Goal: Transaction & Acquisition: Purchase product/service

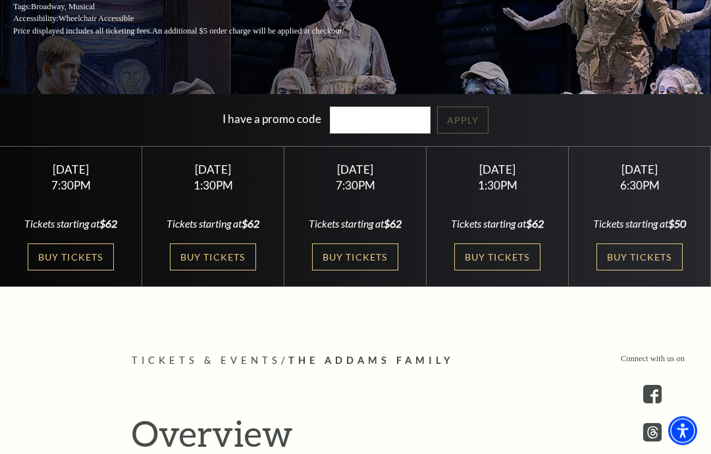
scroll to position [256, 0]
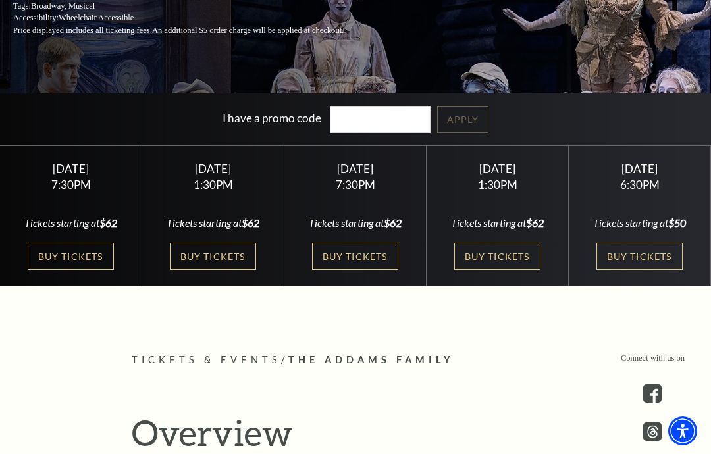
click at [222, 270] on link "Buy Tickets" at bounding box center [213, 256] width 86 height 27
click at [511, 270] on link "Buy Tickets" at bounding box center [497, 256] width 86 height 27
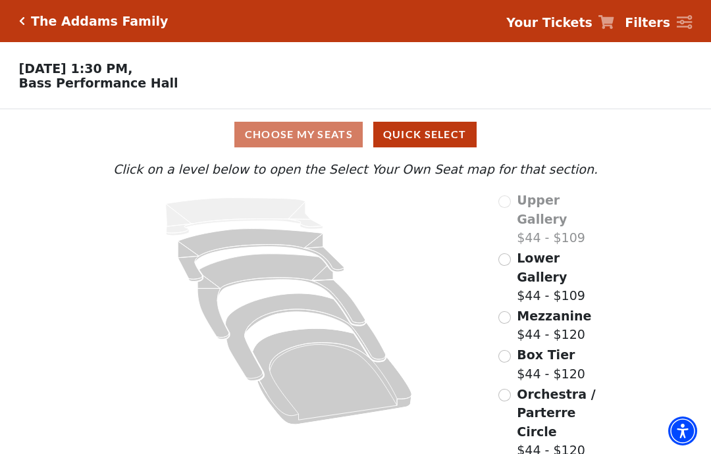
click at [515, 345] on div "Box Tier $44 - $120" at bounding box center [541, 364] width 87 height 38
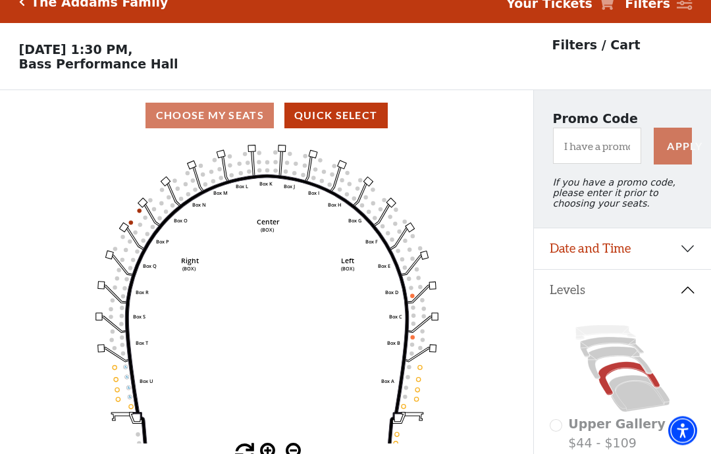
scroll to position [61, 0]
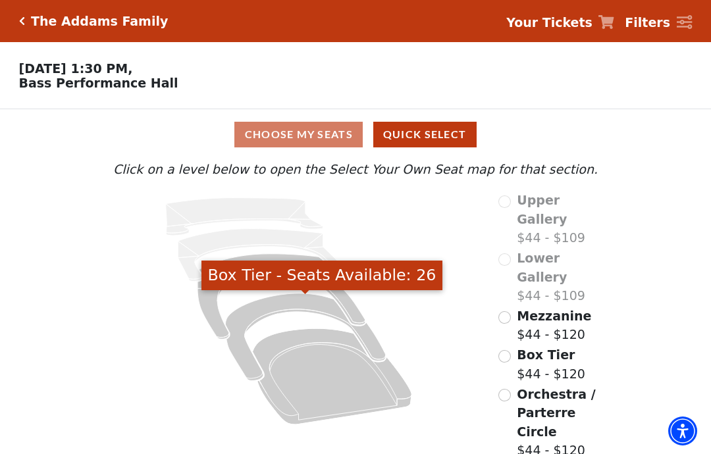
click at [245, 359] on icon "Box Tier - Seats Available: 26" at bounding box center [305, 338] width 160 height 88
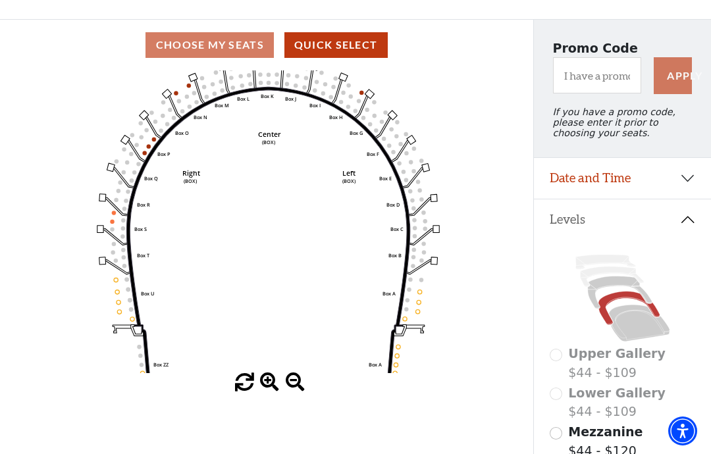
scroll to position [89, 0]
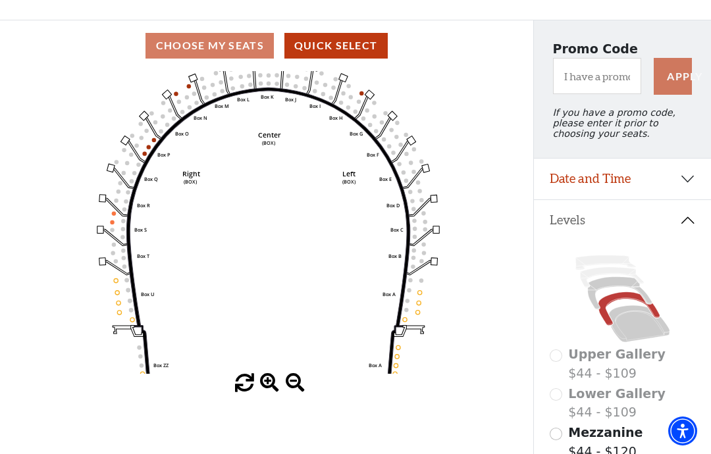
click at [107, 218] on icon "Left (BOX) Right (BOX) Center (BOX) Box ZZ Box U Box T Box S Box R Box Q Box P …" at bounding box center [267, 222] width 480 height 303
click at [109, 217] on icon "Left (BOX) Right (BOX) Center (BOX) Box ZZ Box U Box T Box S Box R Box Q Box P …" at bounding box center [267, 222] width 480 height 303
click at [112, 224] on circle at bounding box center [112, 222] width 4 height 4
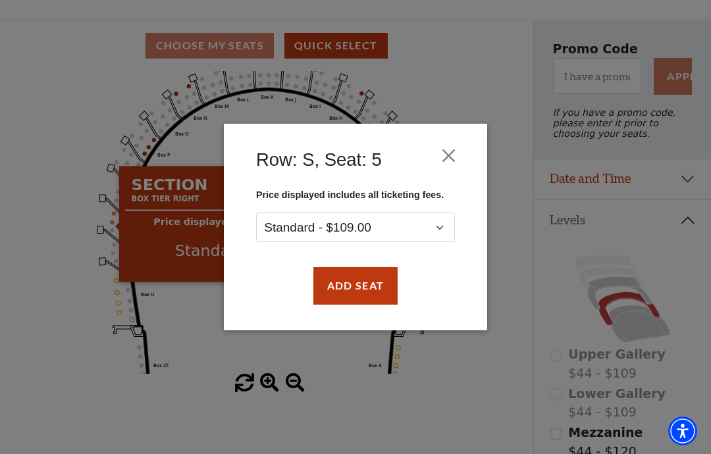
click at [457, 148] on button "Close" at bounding box center [448, 155] width 25 height 25
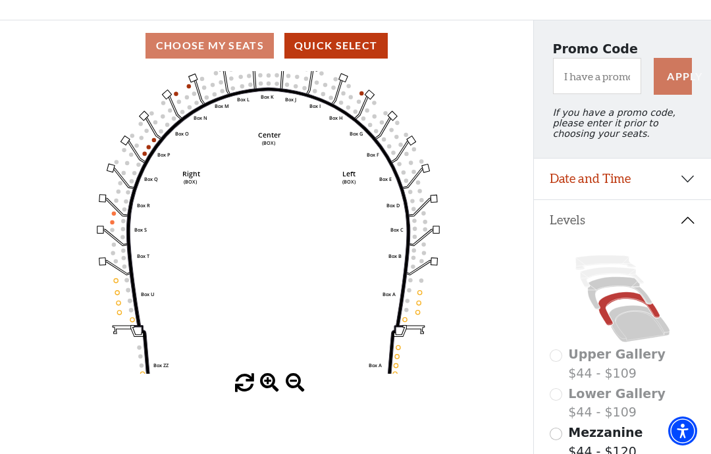
click at [184, 89] on icon "Left (BOX) Right (BOX) Center (BOX) Box ZZ Box U Box T Box S Box R Box Q Box P …" at bounding box center [267, 222] width 480 height 303
click at [180, 88] on icon "Left (BOX) Right (BOX) Center (BOX) Box ZZ Box U Box T Box S Box R Box Q Box P …" at bounding box center [267, 222] width 480 height 303
click at [174, 45] on div "Choose My Seats Quick Select" at bounding box center [266, 46] width 533 height 26
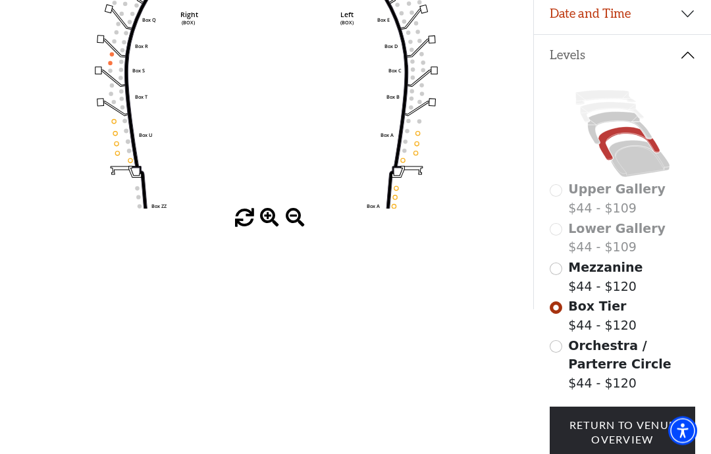
scroll to position [253, 0]
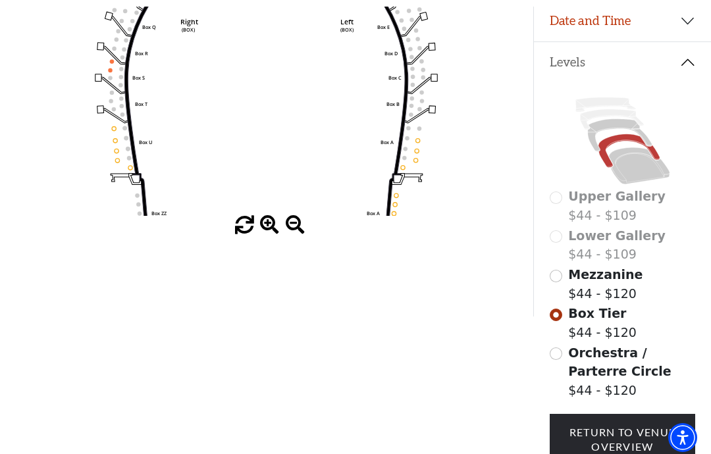
click at [559, 276] on input "Mezzanine$44 - $120\a" at bounding box center [555, 269] width 13 height 13
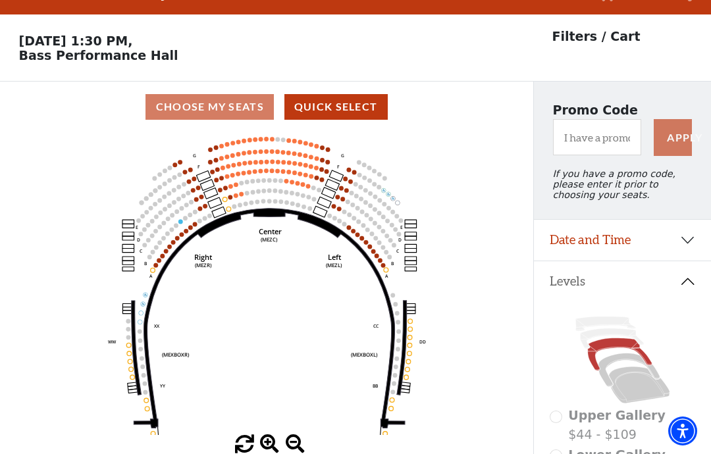
scroll to position [61, 0]
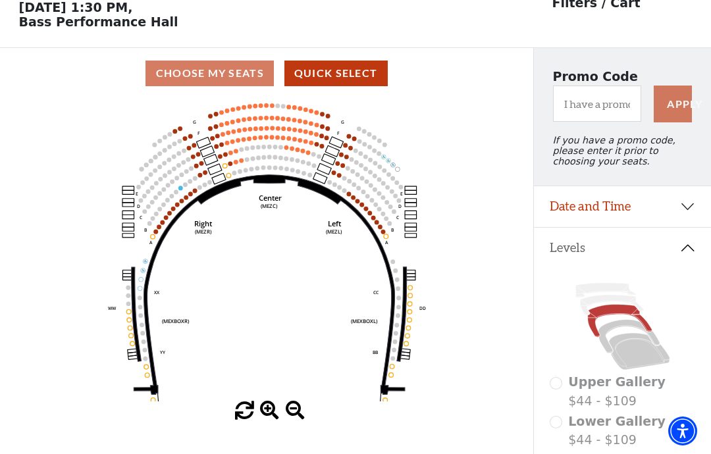
click at [166, 192] on circle at bounding box center [163, 189] width 5 height 5
click at [170, 198] on circle at bounding box center [171, 195] width 5 height 5
click at [177, 207] on circle at bounding box center [176, 204] width 5 height 5
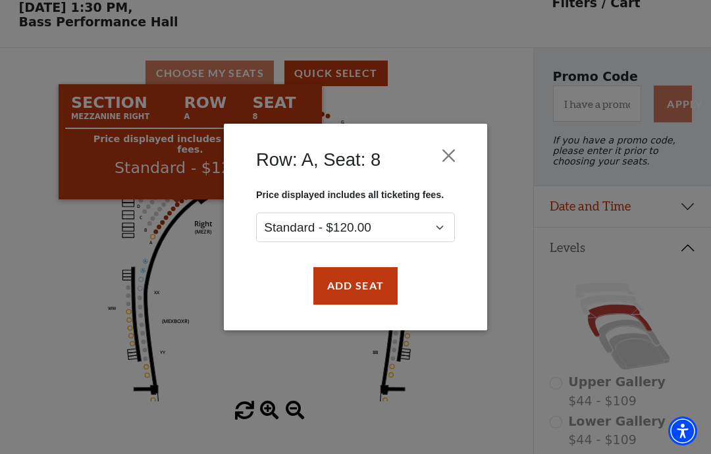
click at [457, 153] on button "Close" at bounding box center [448, 155] width 25 height 25
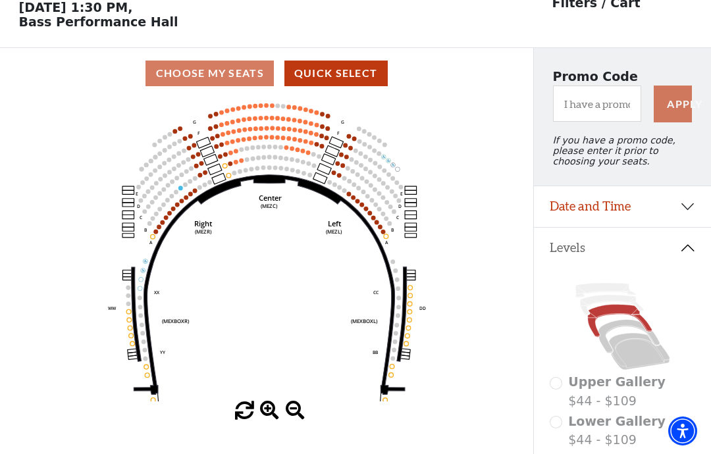
click at [298, 152] on circle at bounding box center [297, 149] width 5 height 5
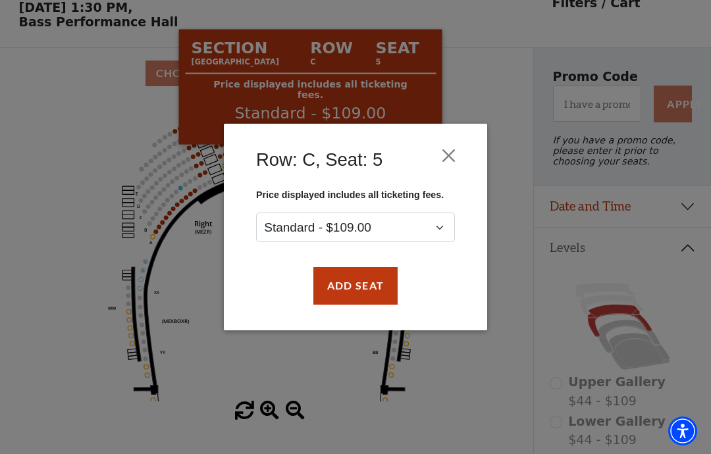
click at [452, 159] on button "Close" at bounding box center [448, 155] width 25 height 25
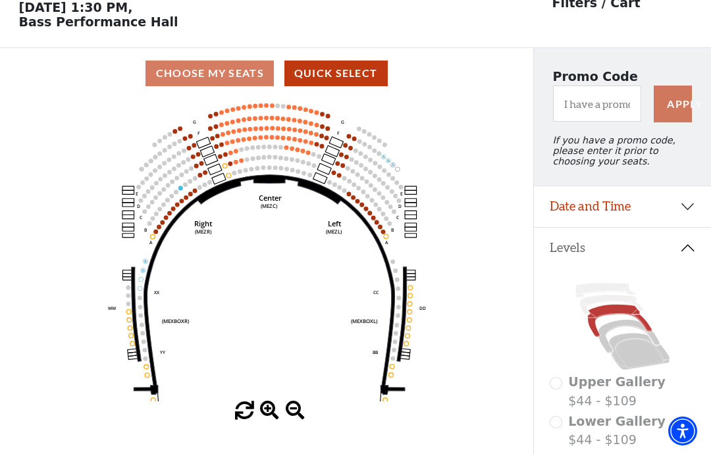
click at [379, 229] on circle at bounding box center [380, 226] width 5 height 5
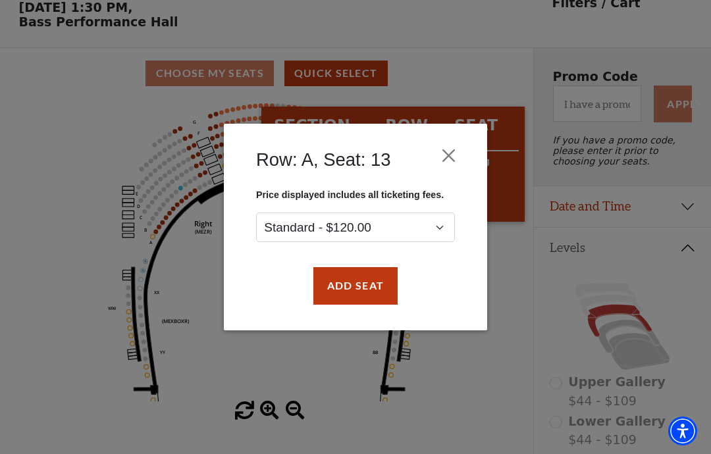
click at [459, 147] on button "Close" at bounding box center [448, 155] width 25 height 25
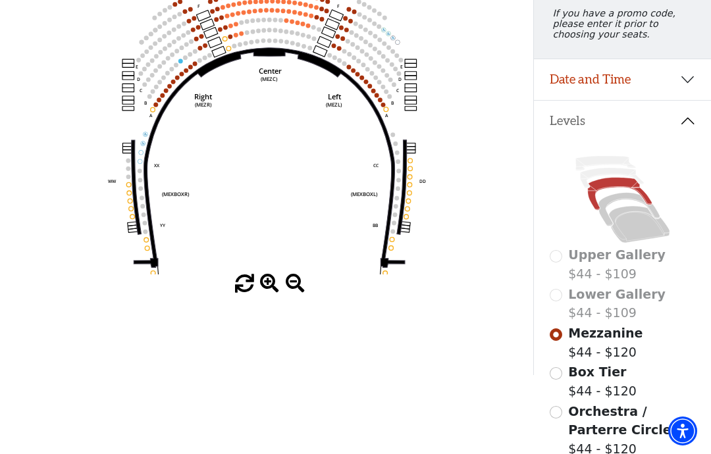
scroll to position [190, 0]
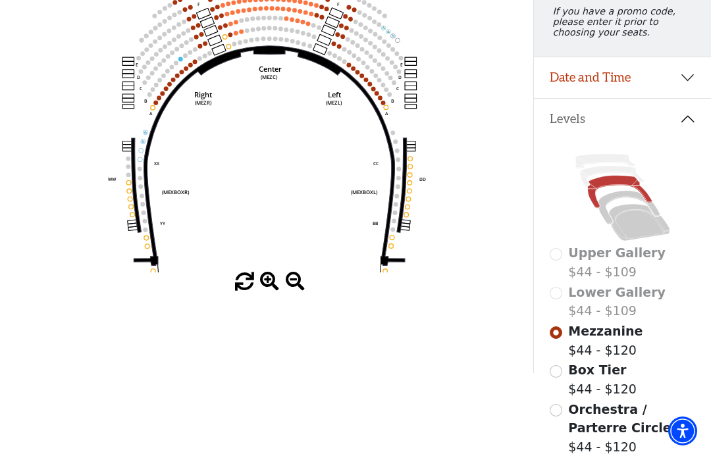
click at [555, 378] on input "Box Tier$44 - $120\a" at bounding box center [555, 371] width 13 height 13
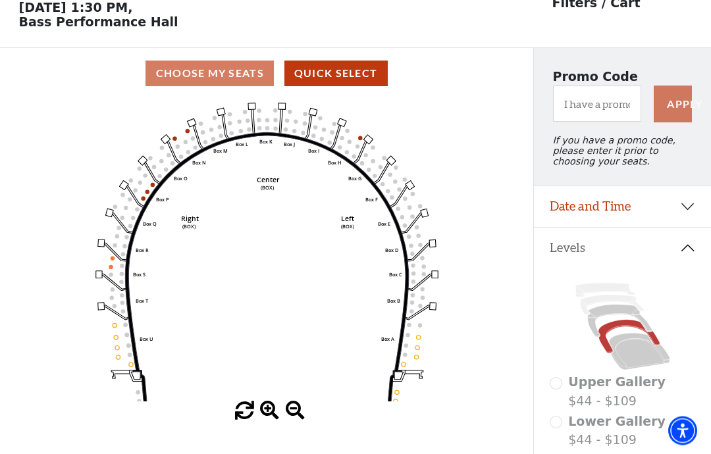
scroll to position [61, 0]
click at [109, 263] on icon "Left (BOX) Right (BOX) Center (BOX) Box ZZ Box U Box T Box S Box R Box Q Box P …" at bounding box center [267, 250] width 480 height 303
click at [112, 260] on circle at bounding box center [112, 258] width 4 height 4
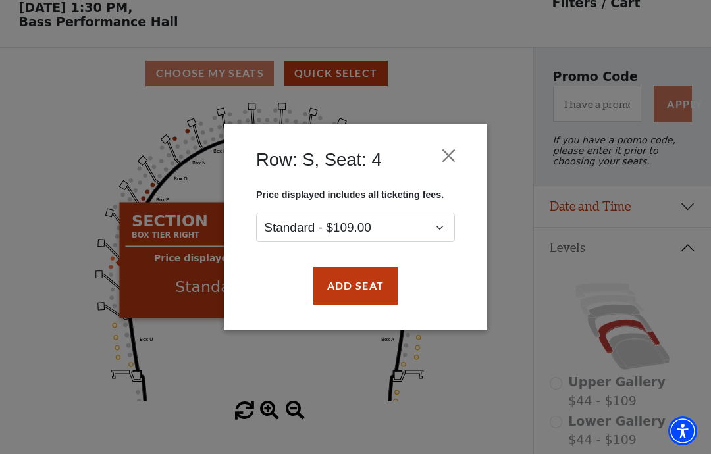
click at [457, 151] on button "Close" at bounding box center [448, 155] width 25 height 25
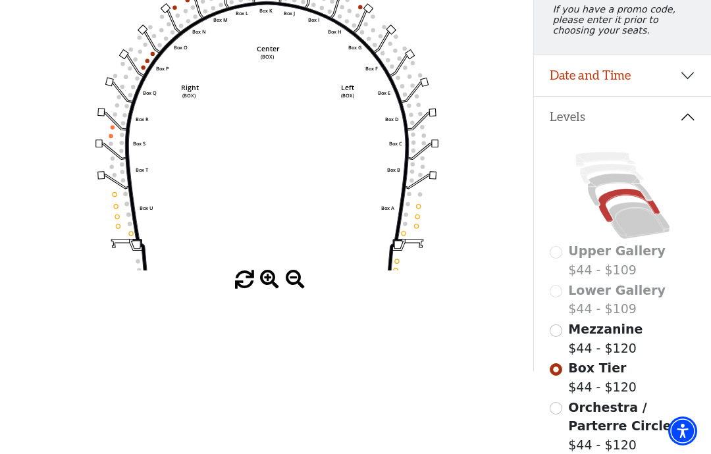
scroll to position [203, 0]
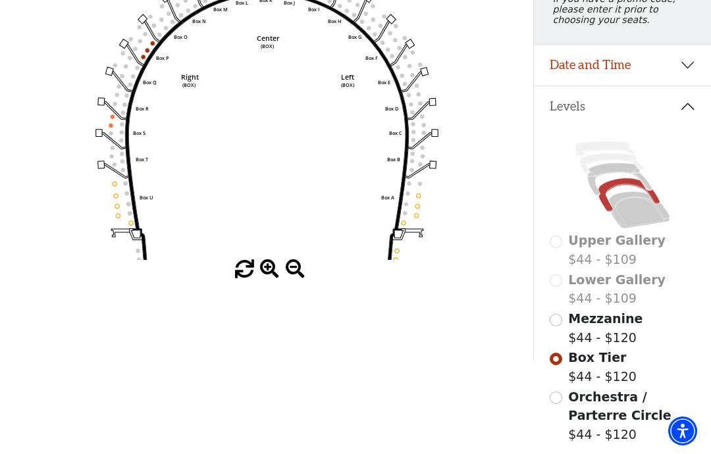
click at [559, 404] on input "Orchestra / Parterre Circle$44 - $120\a" at bounding box center [555, 398] width 13 height 13
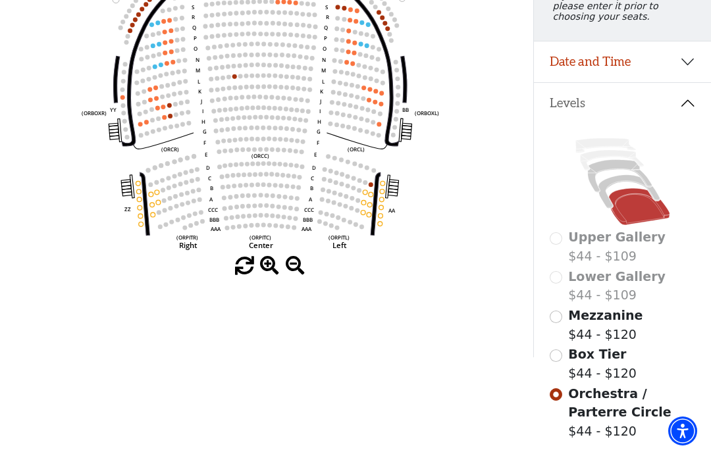
scroll to position [209, 0]
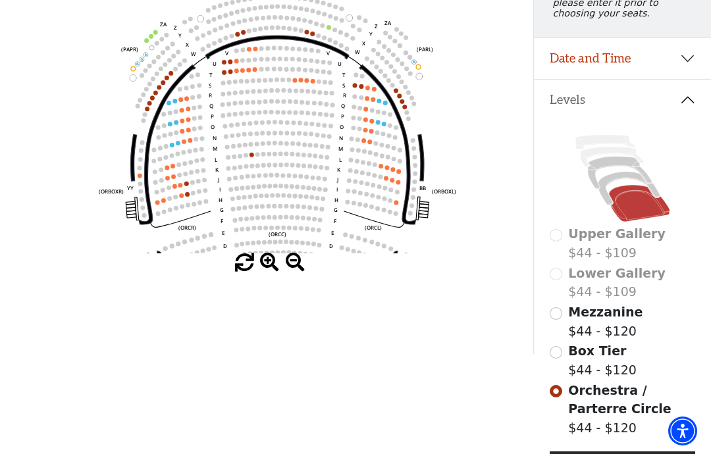
click at [391, 182] on circle at bounding box center [392, 180] width 5 height 5
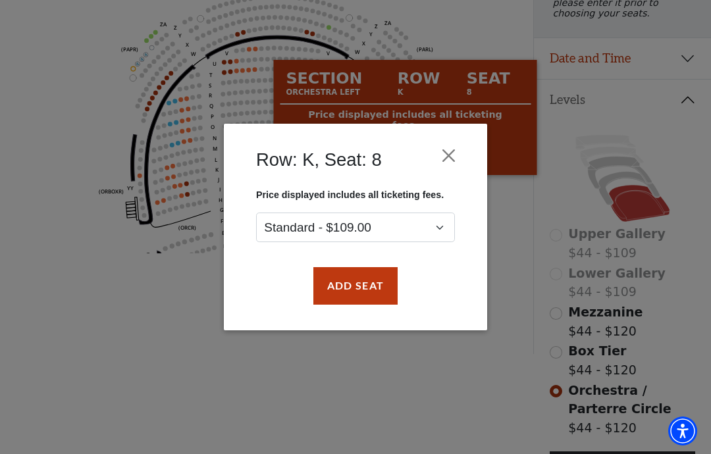
click at [455, 155] on button "Close" at bounding box center [448, 155] width 25 height 25
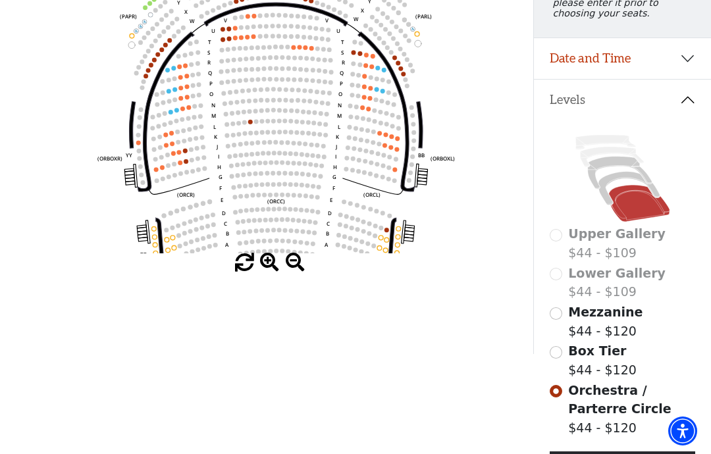
scroll to position [0, 0]
